Goal: Information Seeking & Learning: Find specific fact

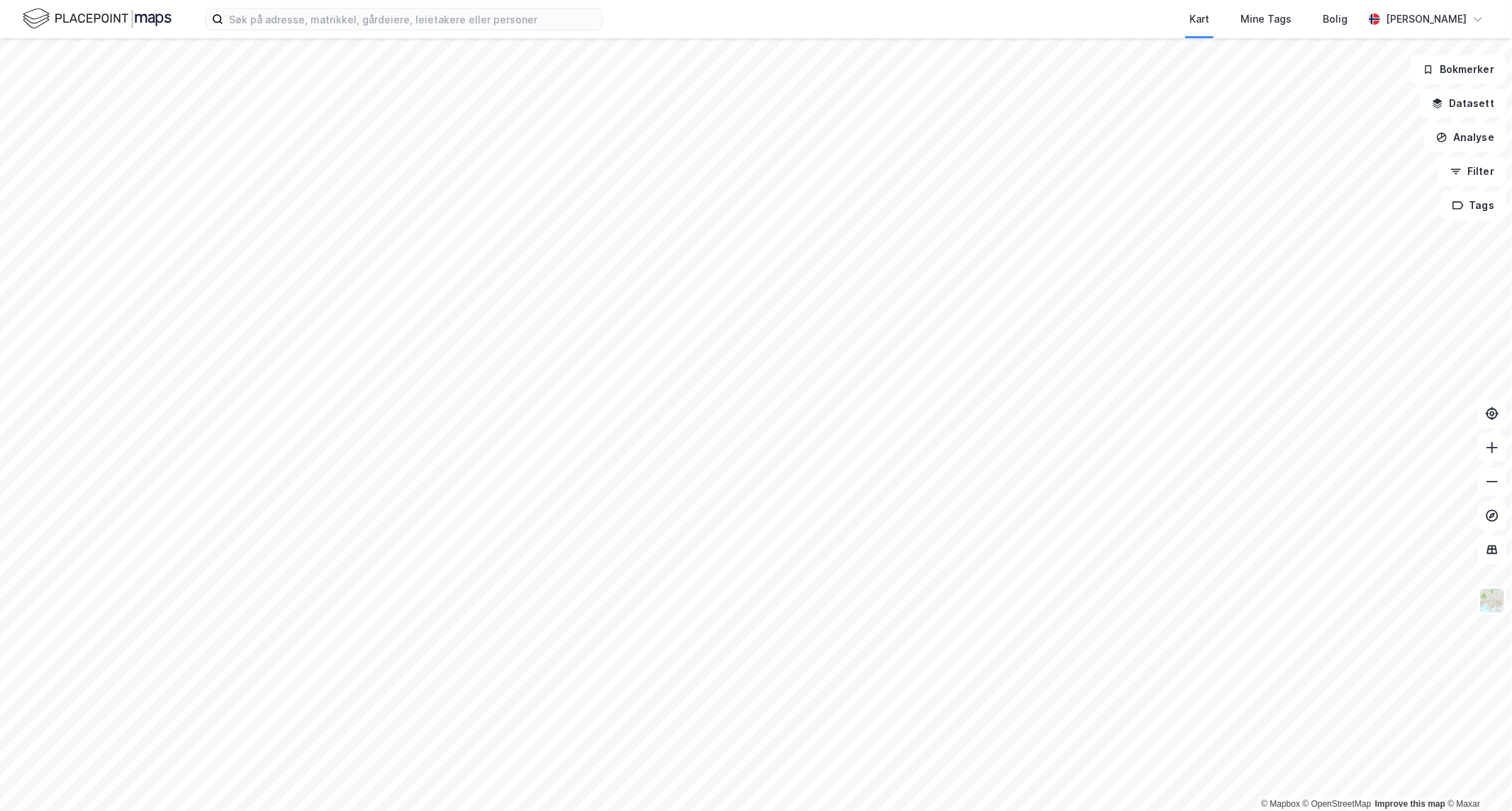
click at [152, 15] on img at bounding box center [97, 19] width 149 height 25
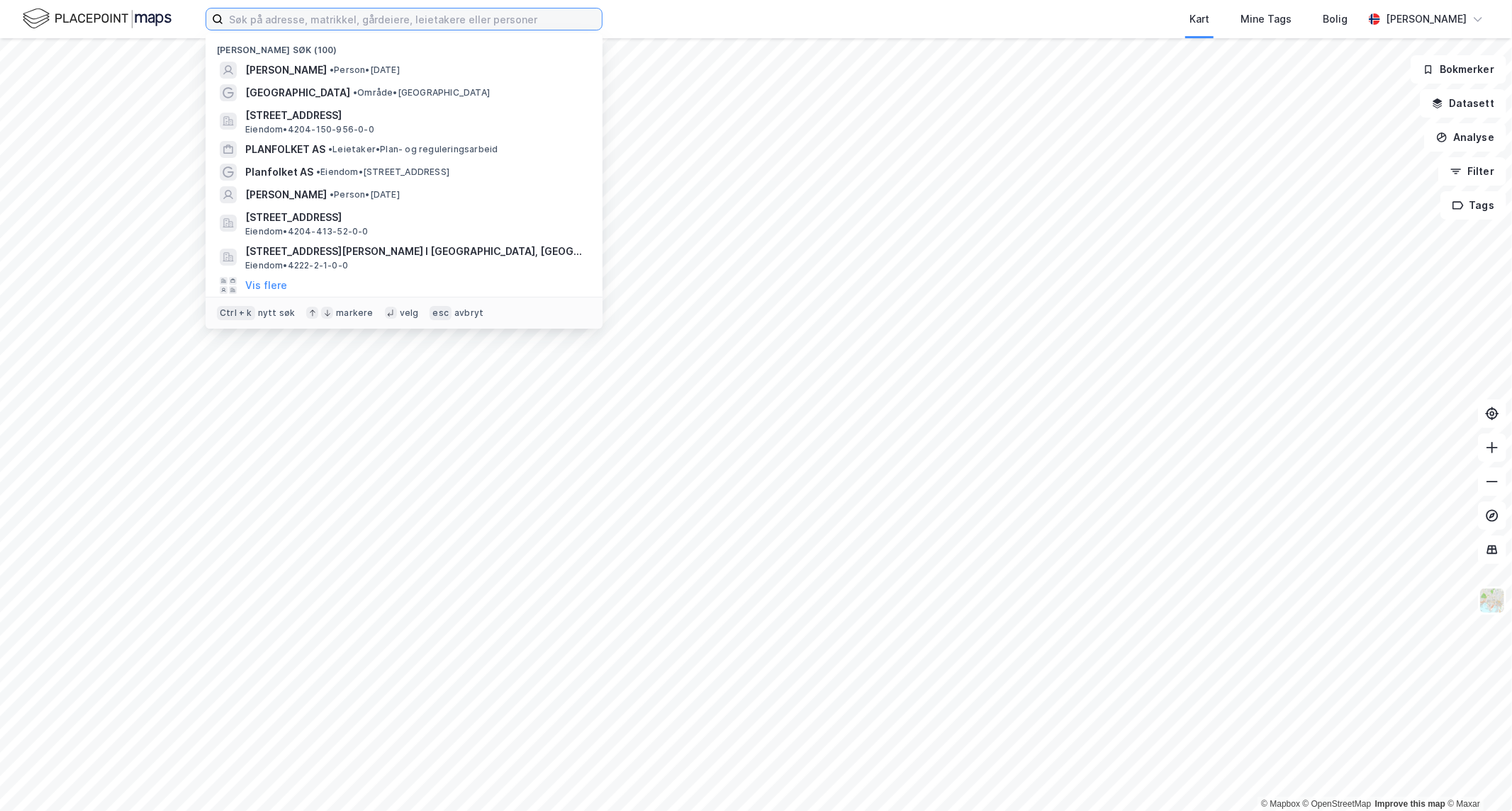
click at [432, 19] on input at bounding box center [412, 19] width 378 height 21
paste input "[PERSON_NAME]"
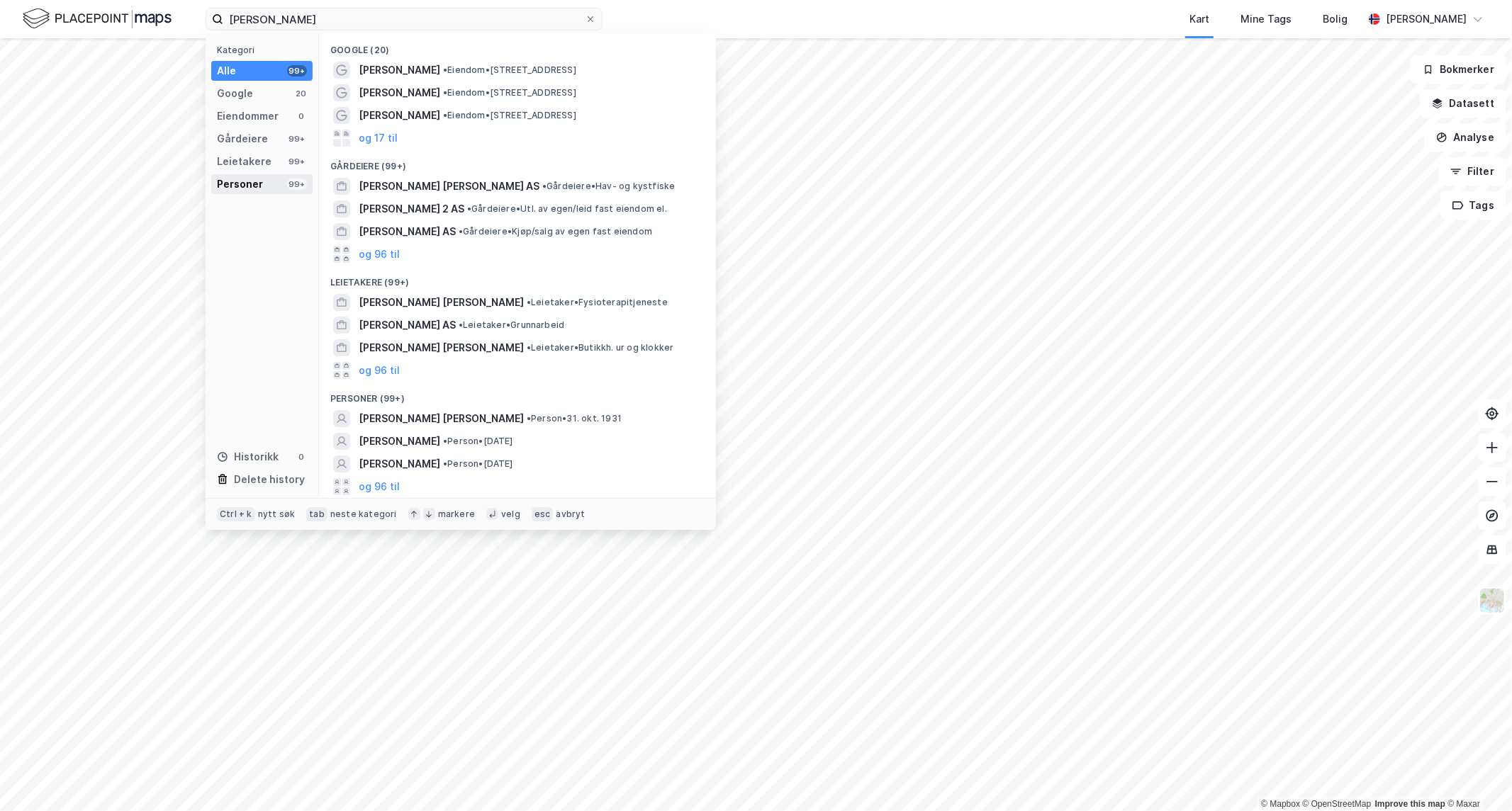
click at [251, 182] on div "Personer" at bounding box center [239, 184] width 46 height 17
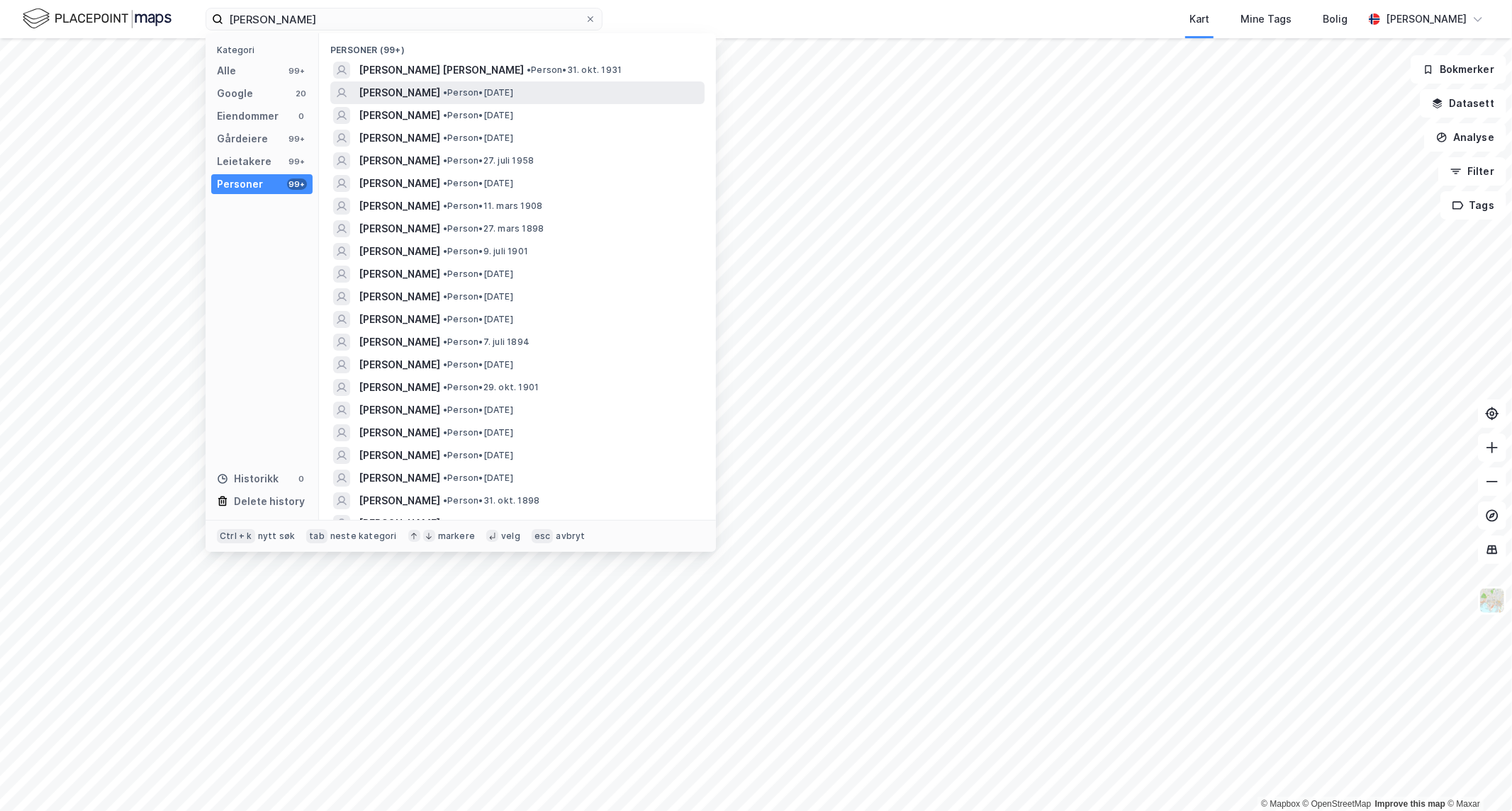
click at [429, 90] on span "[PERSON_NAME]" at bounding box center [399, 93] width 81 height 17
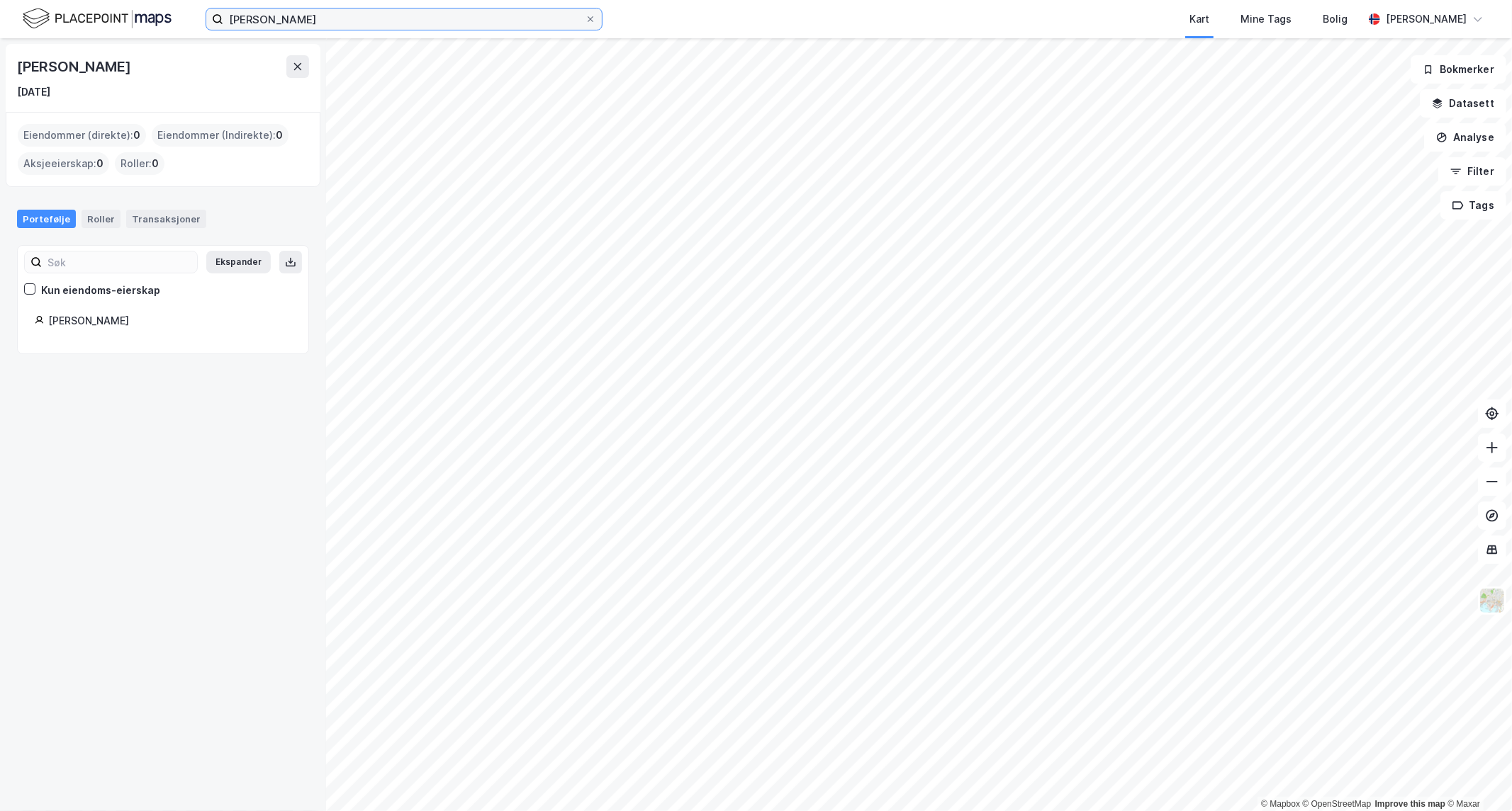
click at [323, 17] on input "[PERSON_NAME]" at bounding box center [404, 19] width 361 height 21
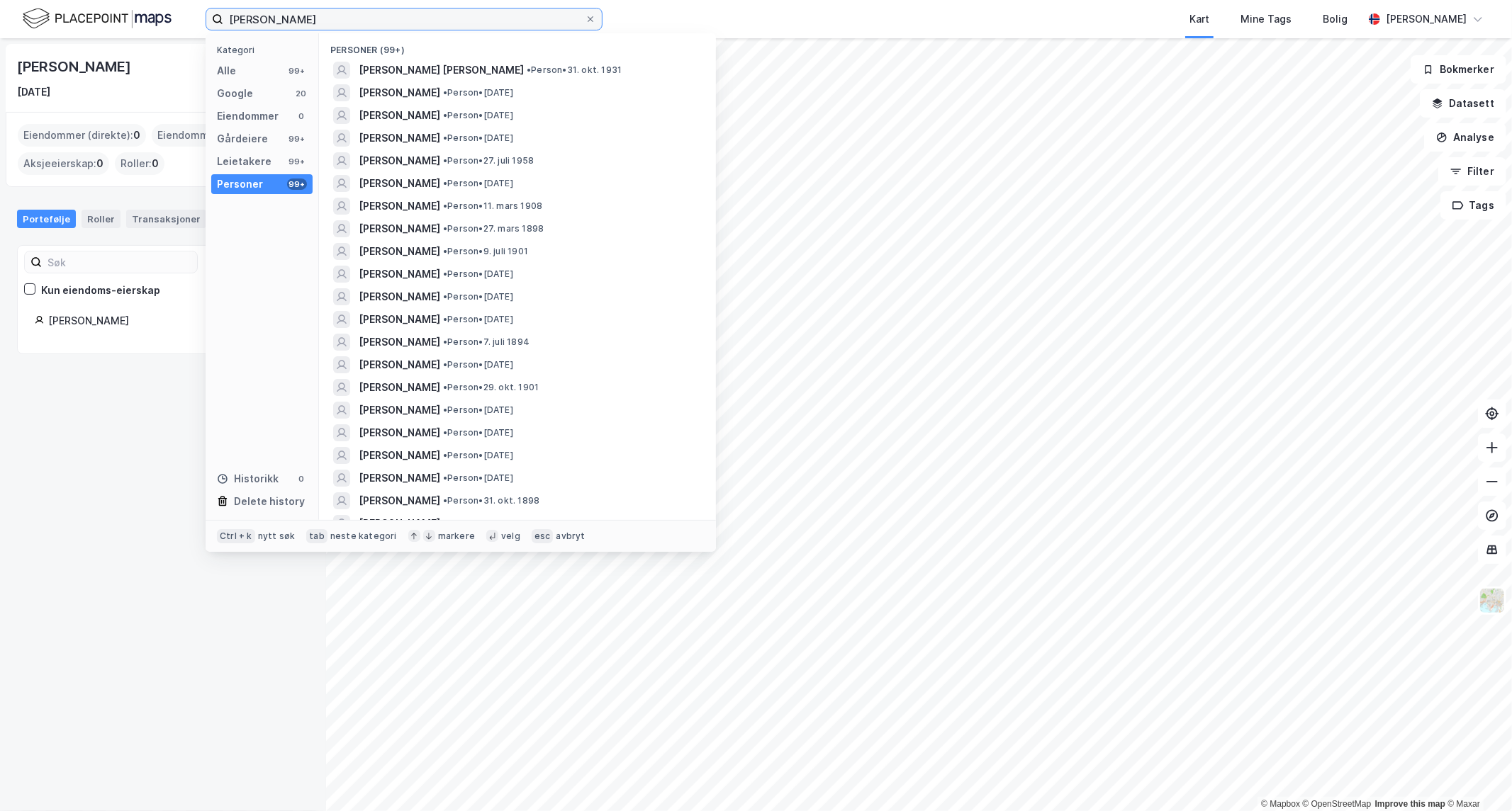
click at [356, 24] on input "[PERSON_NAME]" at bounding box center [404, 19] width 361 height 21
drag, startPoint x: 401, startPoint y: 17, endPoint x: 356, endPoint y: 24, distance: 45.5
click at [356, 24] on input "[PERSON_NAME]" at bounding box center [404, 19] width 361 height 21
click at [358, 19] on input "[PERSON_NAME]" at bounding box center [404, 19] width 361 height 21
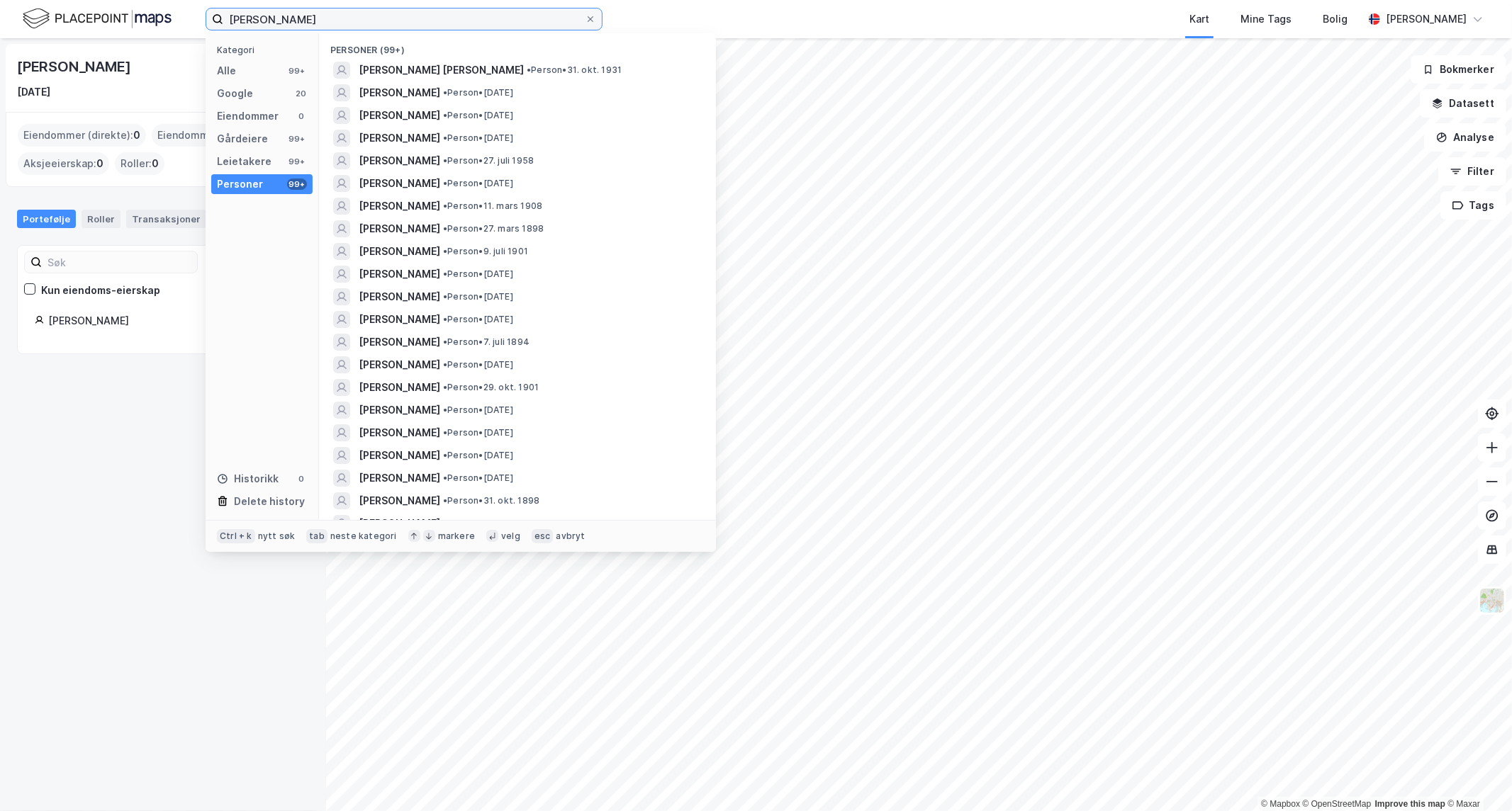
click at [358, 19] on input "[PERSON_NAME]" at bounding box center [404, 19] width 361 height 21
paste input "Åsemoen Karlsen"
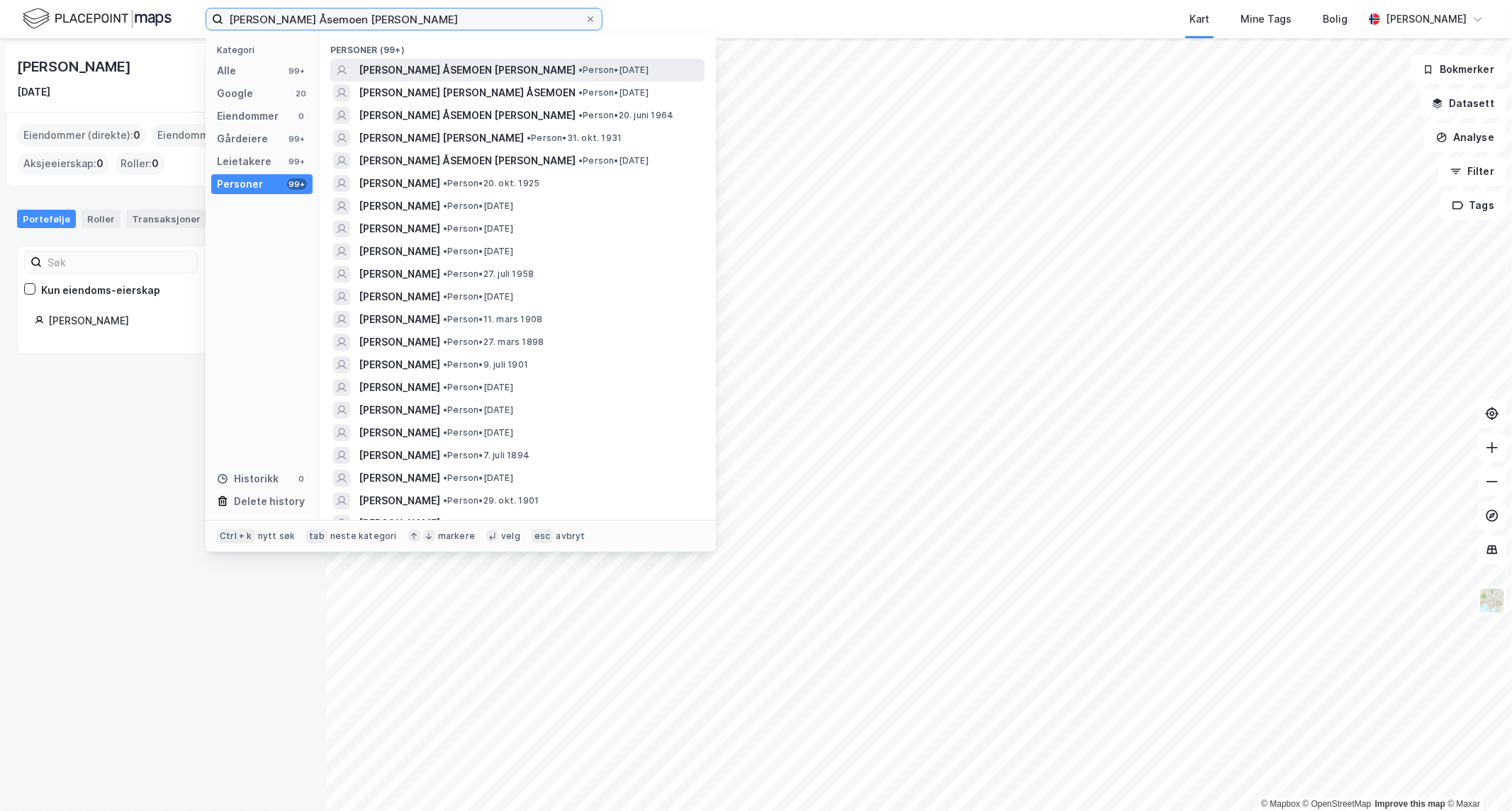
type input "[PERSON_NAME] Åsemoen [PERSON_NAME]"
click at [457, 68] on span "[PERSON_NAME] ÅSEMOEN [PERSON_NAME]" at bounding box center [467, 70] width 217 height 17
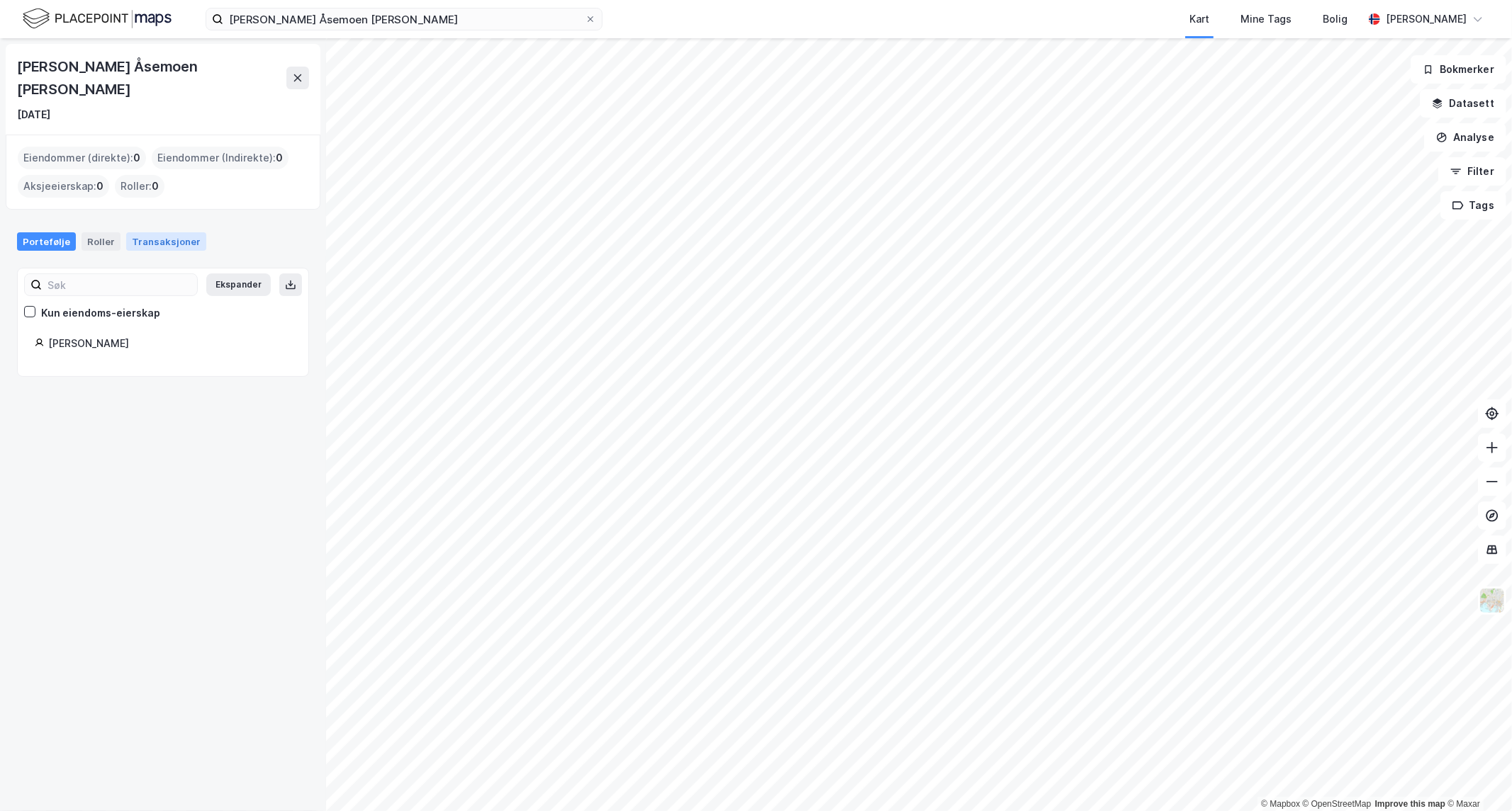
click at [171, 233] on div "Transaksjoner" at bounding box center [166, 242] width 80 height 19
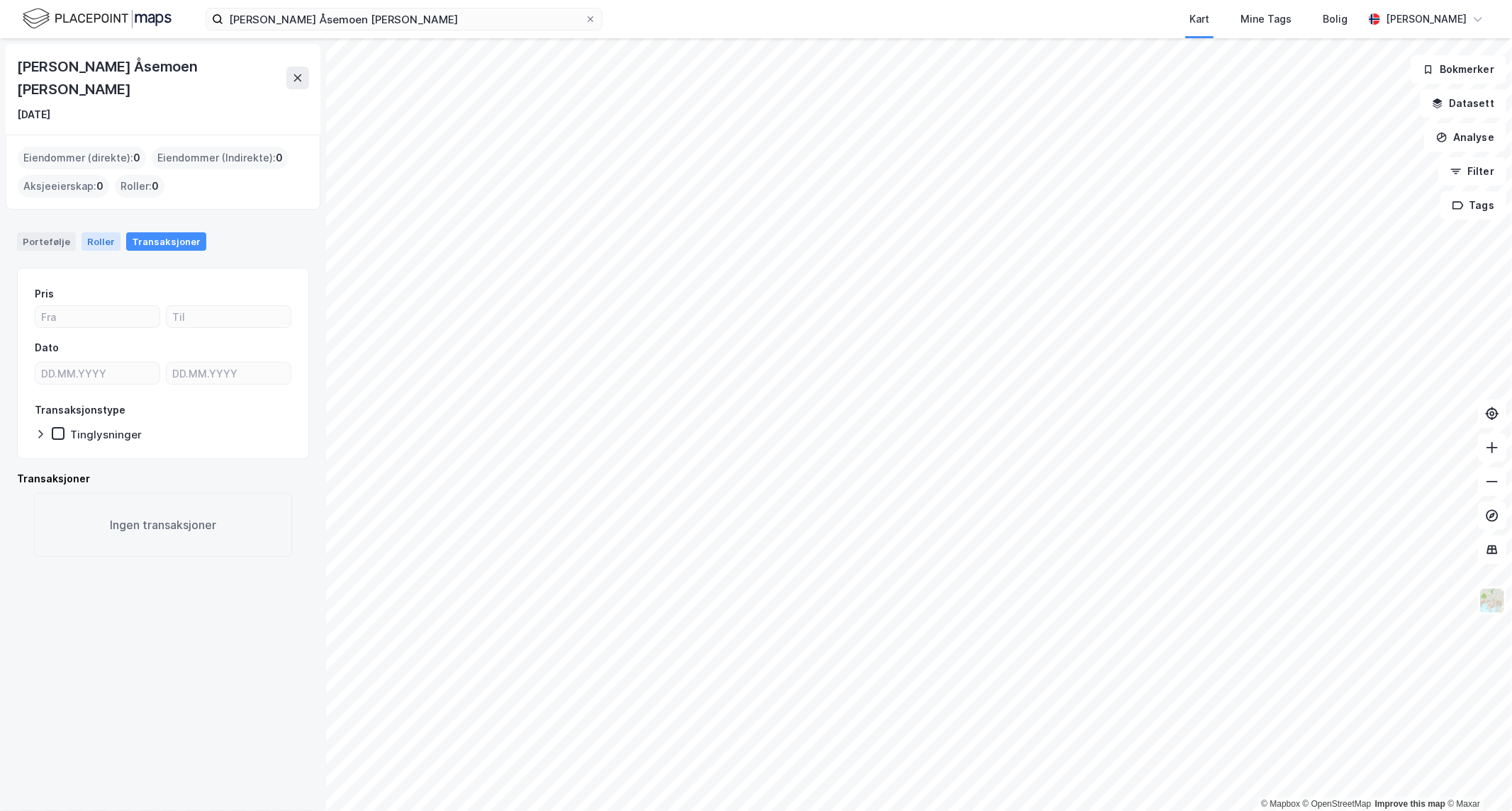
click at [101, 233] on div "Roller" at bounding box center [101, 242] width 39 height 19
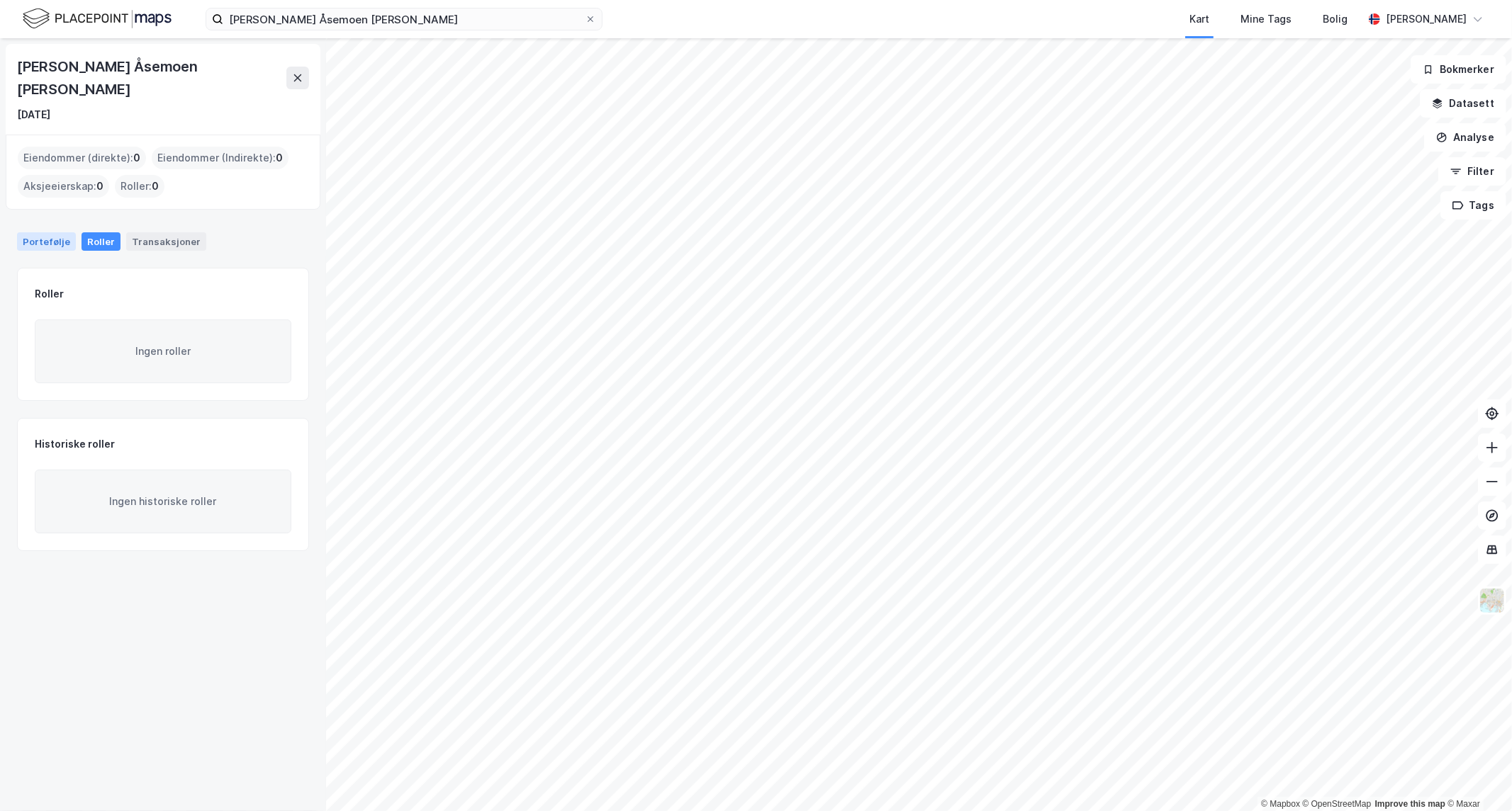
click at [41, 233] on div "Portefølje" at bounding box center [47, 242] width 59 height 19
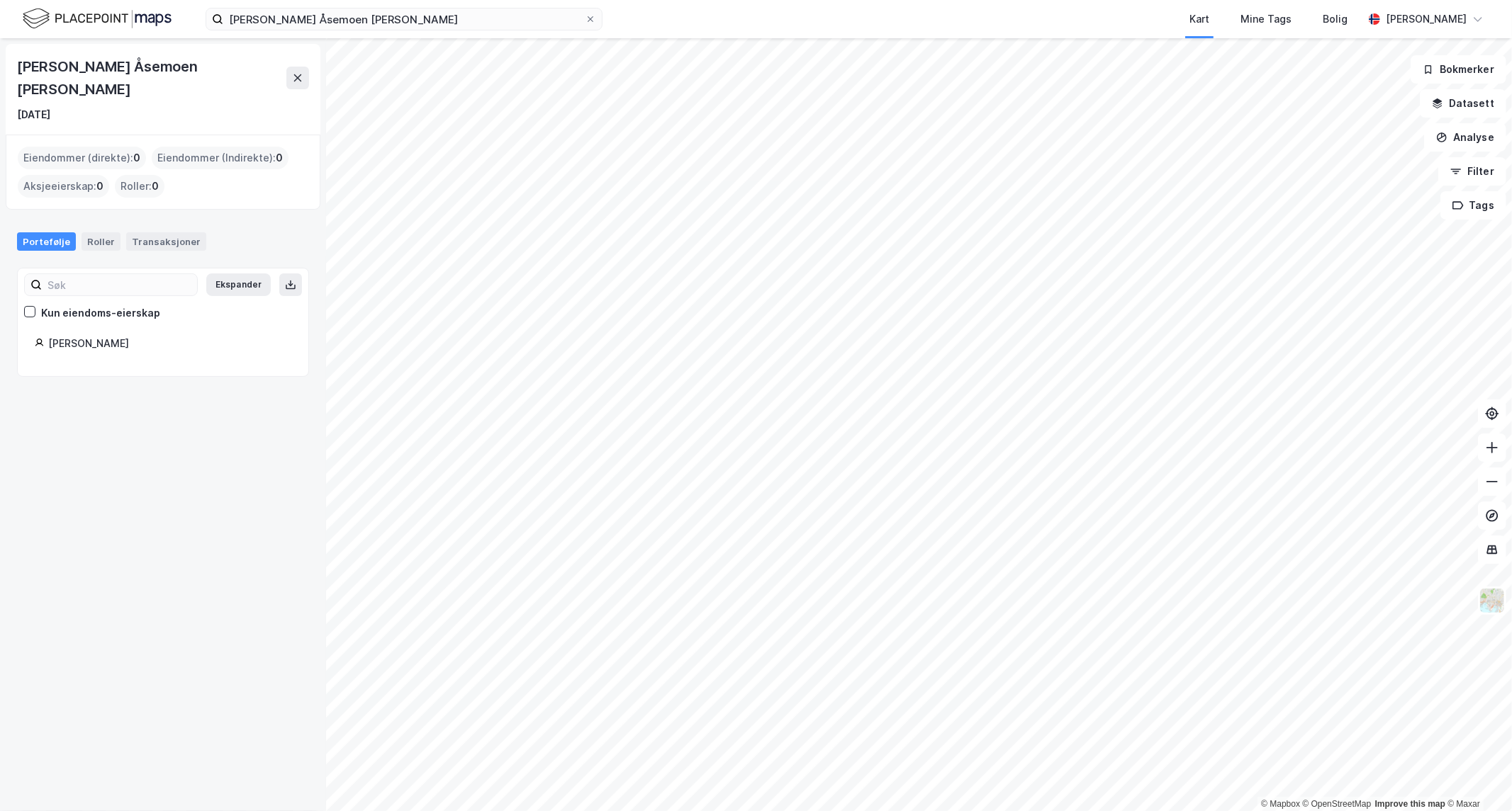
click at [134, 342] on div "Ekspander Kun eiendoms-eierskap [PERSON_NAME]" at bounding box center [162, 322] width 292 height 109
click at [113, 335] on div "[PERSON_NAME]" at bounding box center [169, 343] width 243 height 17
click at [60, 335] on div "[PERSON_NAME]" at bounding box center [169, 343] width 243 height 17
click at [41, 338] on icon at bounding box center [39, 342] width 9 height 9
click at [88, 335] on div "[PERSON_NAME]" at bounding box center [169, 343] width 243 height 17
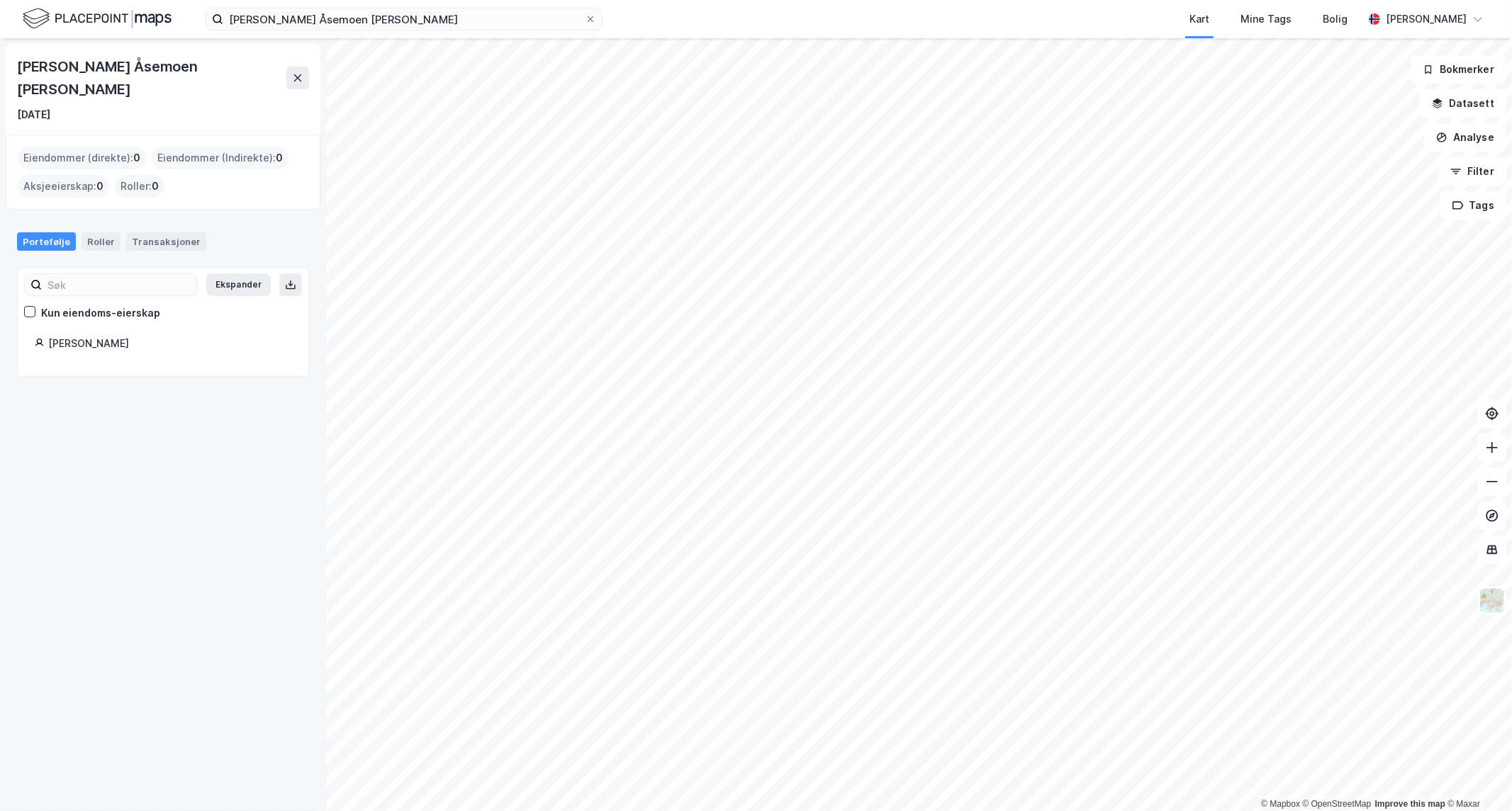
click at [80, 304] on div "Kun eiendoms-eierskap" at bounding box center [101, 313] width 119 height 17
click at [102, 335] on div "[PERSON_NAME]" at bounding box center [169, 343] width 243 height 17
click at [69, 304] on div "Kun eiendoms-eierskap" at bounding box center [101, 313] width 119 height 17
click at [423, 24] on input "[PERSON_NAME] Åsemoen [PERSON_NAME]" at bounding box center [404, 19] width 361 height 21
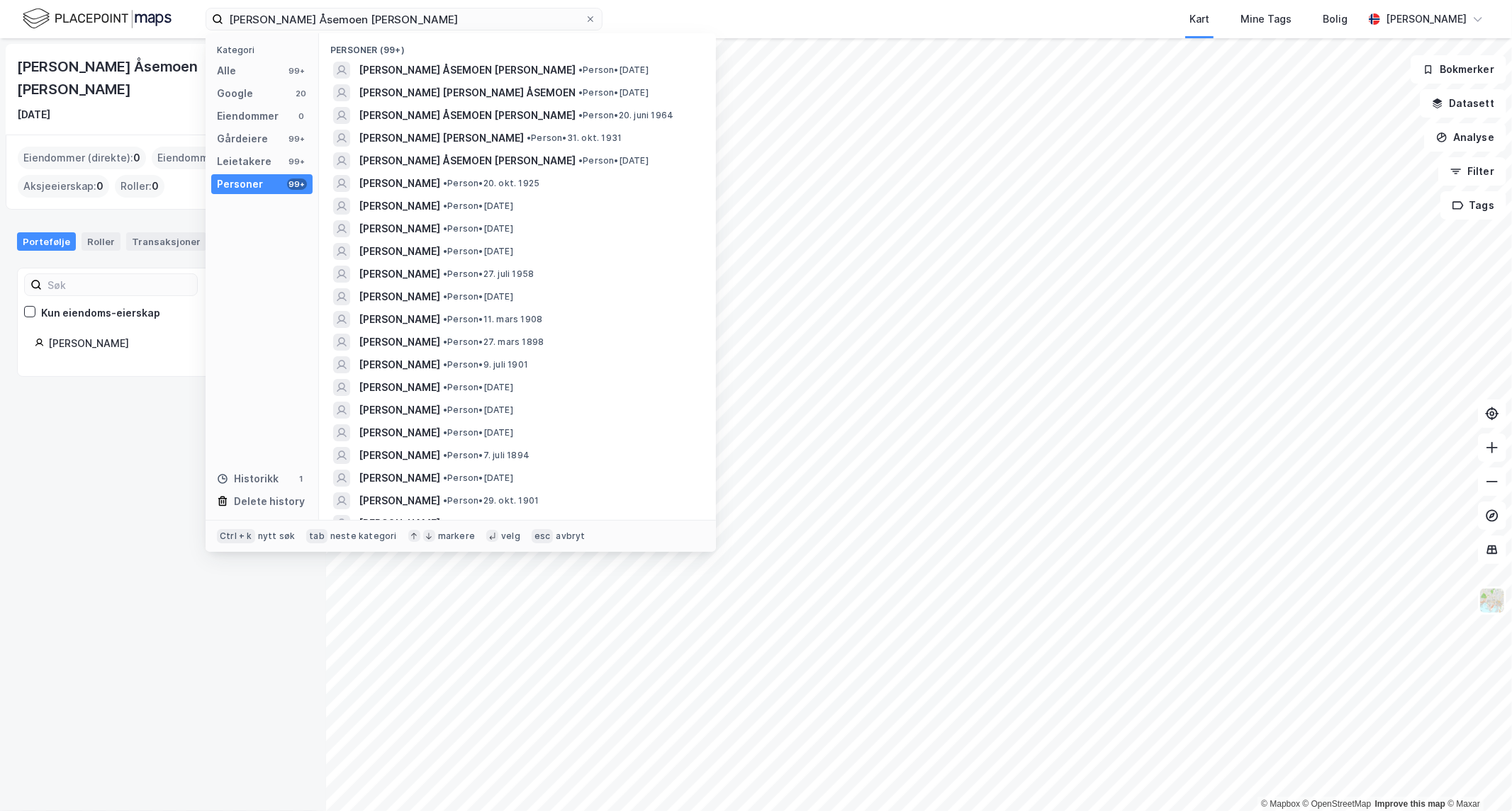
click at [243, 181] on div "Personer" at bounding box center [239, 184] width 46 height 17
click at [441, 72] on span "[PERSON_NAME] ÅSEMOEN [PERSON_NAME]" at bounding box center [467, 70] width 217 height 17
